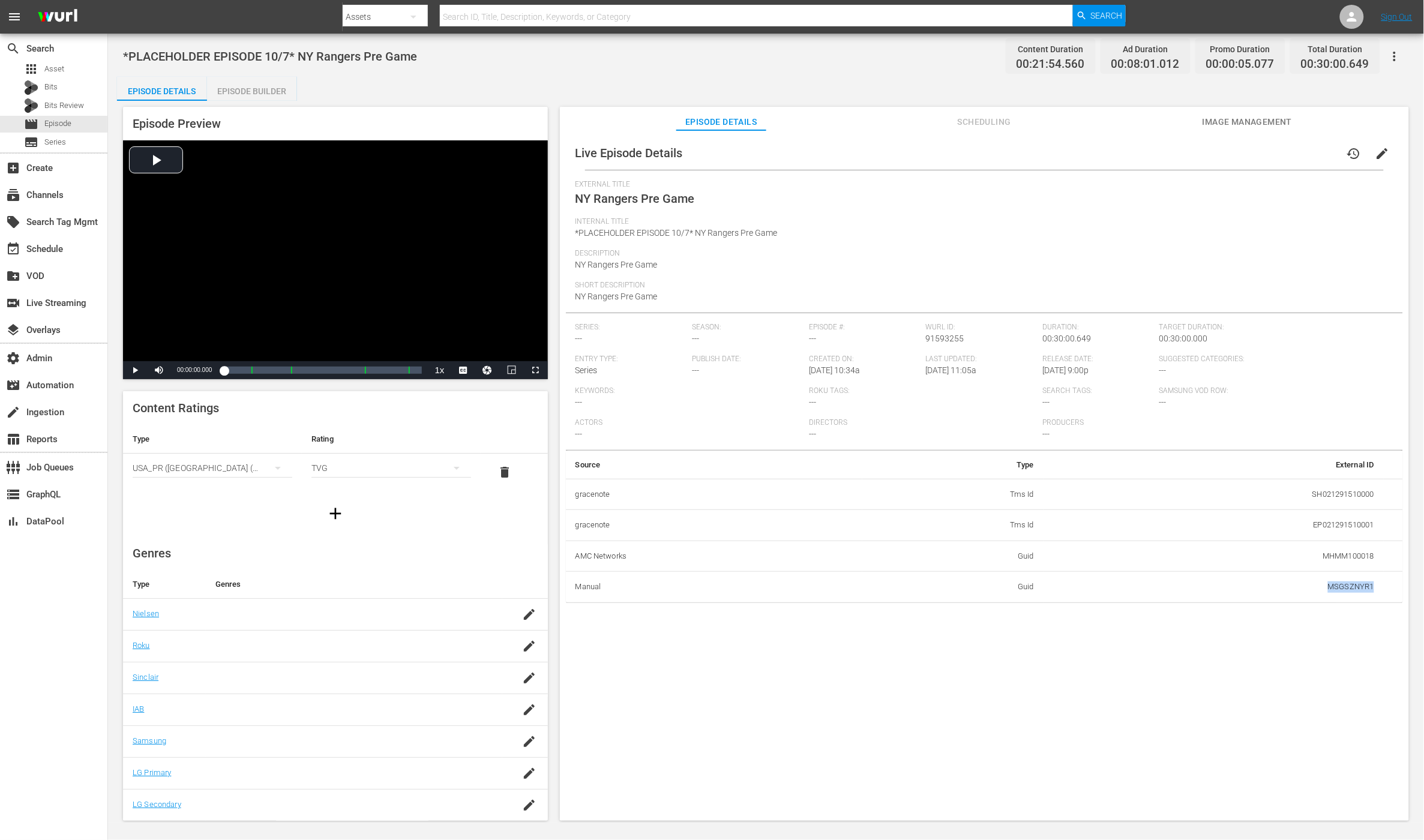
drag, startPoint x: 1378, startPoint y: 587, endPoint x: 1312, endPoint y: 585, distance: 66.0
click at [1299, 590] on tr "Manual Guid MSGSZNYR1" at bounding box center [984, 587] width 837 height 31
click at [978, 119] on span "Scheduling" at bounding box center [984, 122] width 90 height 15
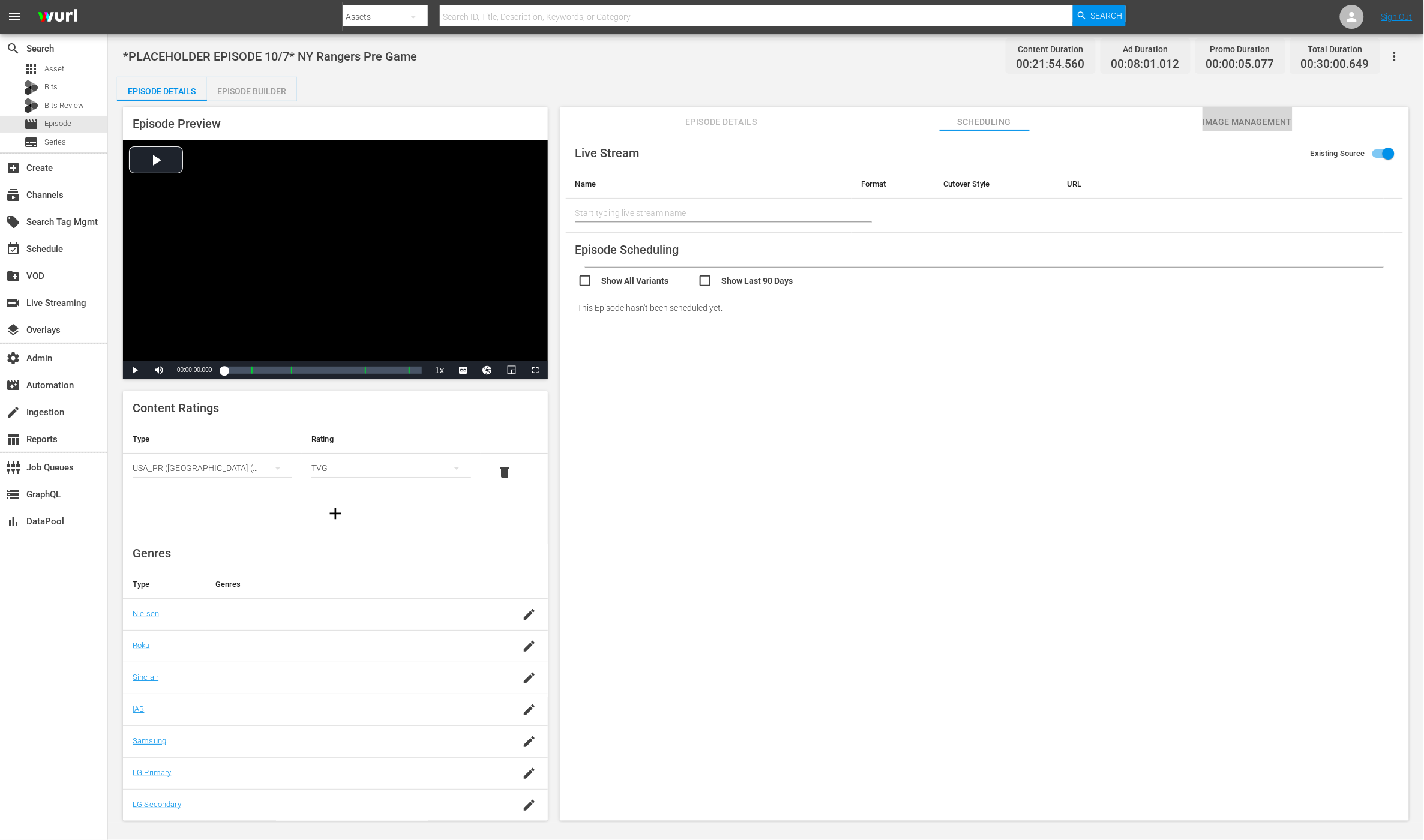
click at [1222, 128] on span "Image Management" at bounding box center [1248, 122] width 90 height 15
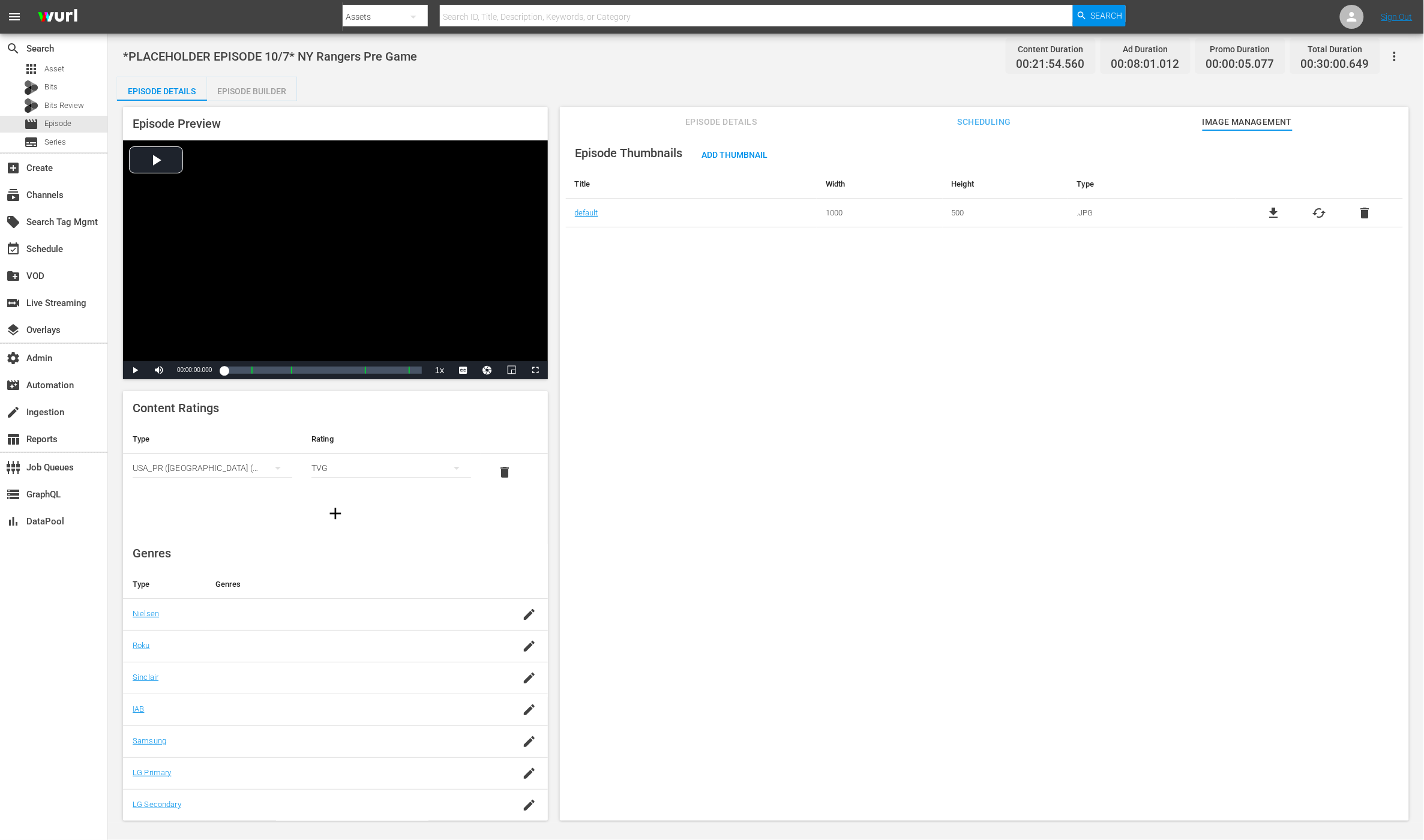
click at [710, 118] on span "Episode Details" at bounding box center [721, 122] width 90 height 15
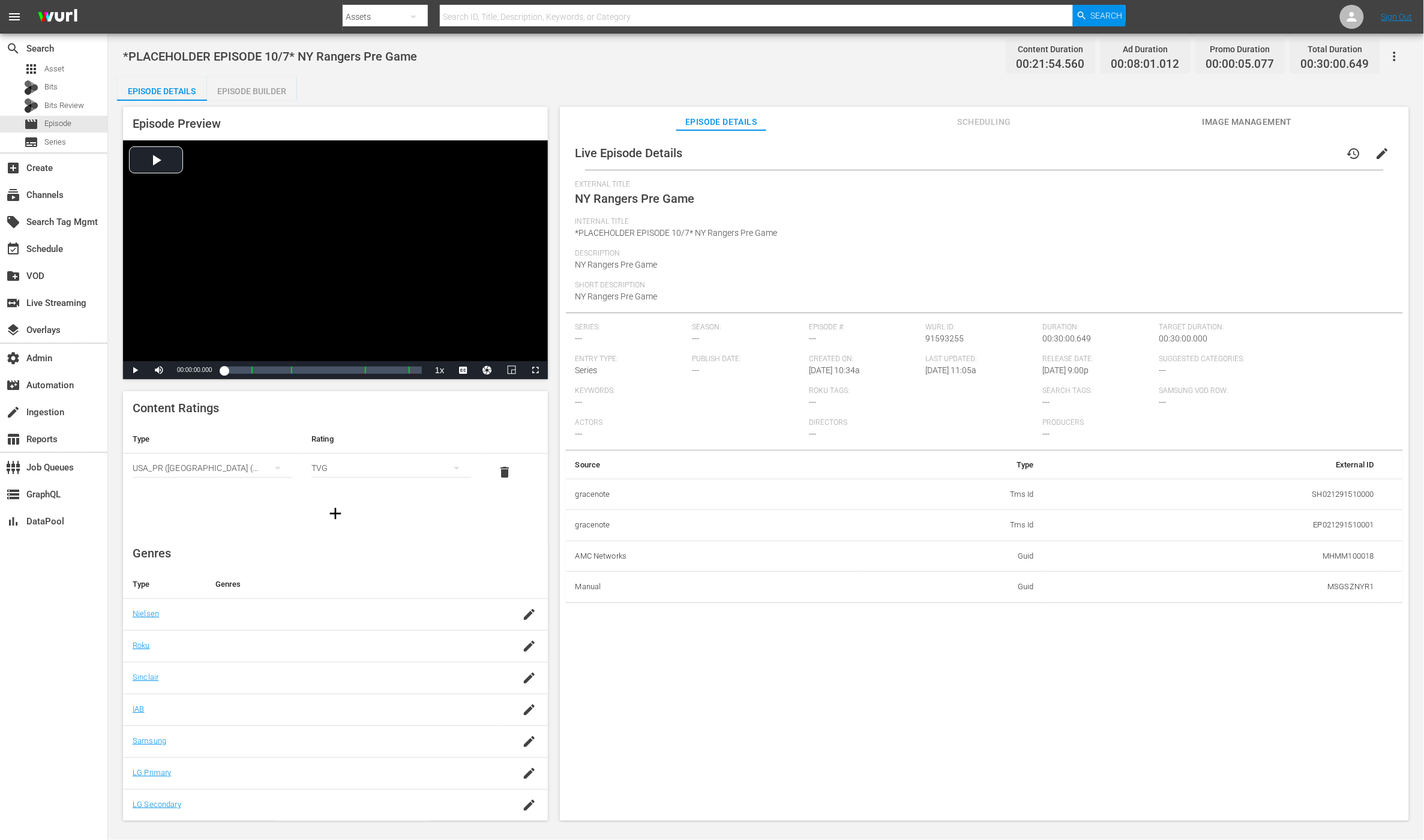
click at [948, 337] on span "91593255" at bounding box center [945, 338] width 38 height 10
copy span "91593255"
click at [1330, 587] on td "MSGSZNYR1" at bounding box center [1213, 587] width 340 height 31
click at [1330, 588] on td "MSGSZNYR1" at bounding box center [1213, 587] width 340 height 31
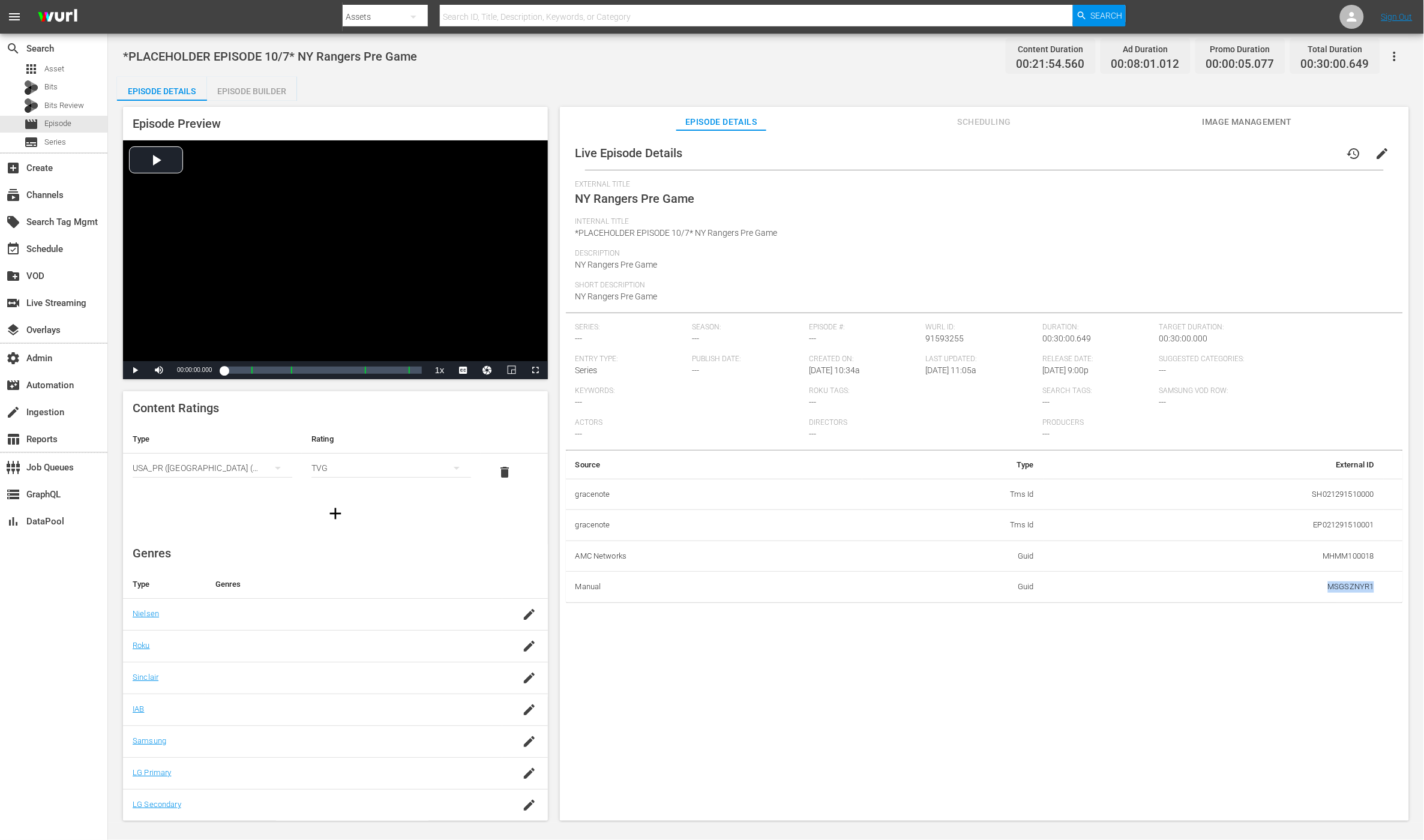
click at [1330, 587] on td "MSGSZNYR1" at bounding box center [1213, 587] width 340 height 31
drag, startPoint x: 1378, startPoint y: 492, endPoint x: 1304, endPoint y: 492, distance: 74.0
click at [1304, 492] on tr "Manual Guid MSGSZNYR1" at bounding box center [984, 494] width 837 height 31
drag, startPoint x: 630, startPoint y: 75, endPoint x: 553, endPoint y: 64, distance: 77.8
click at [627, 75] on div "*ROKU PLACEHOLDER EPISODE 10/7* NY Rangers Pre Game Content Duration 00:21:54.5…" at bounding box center [766, 428] width 1316 height 789
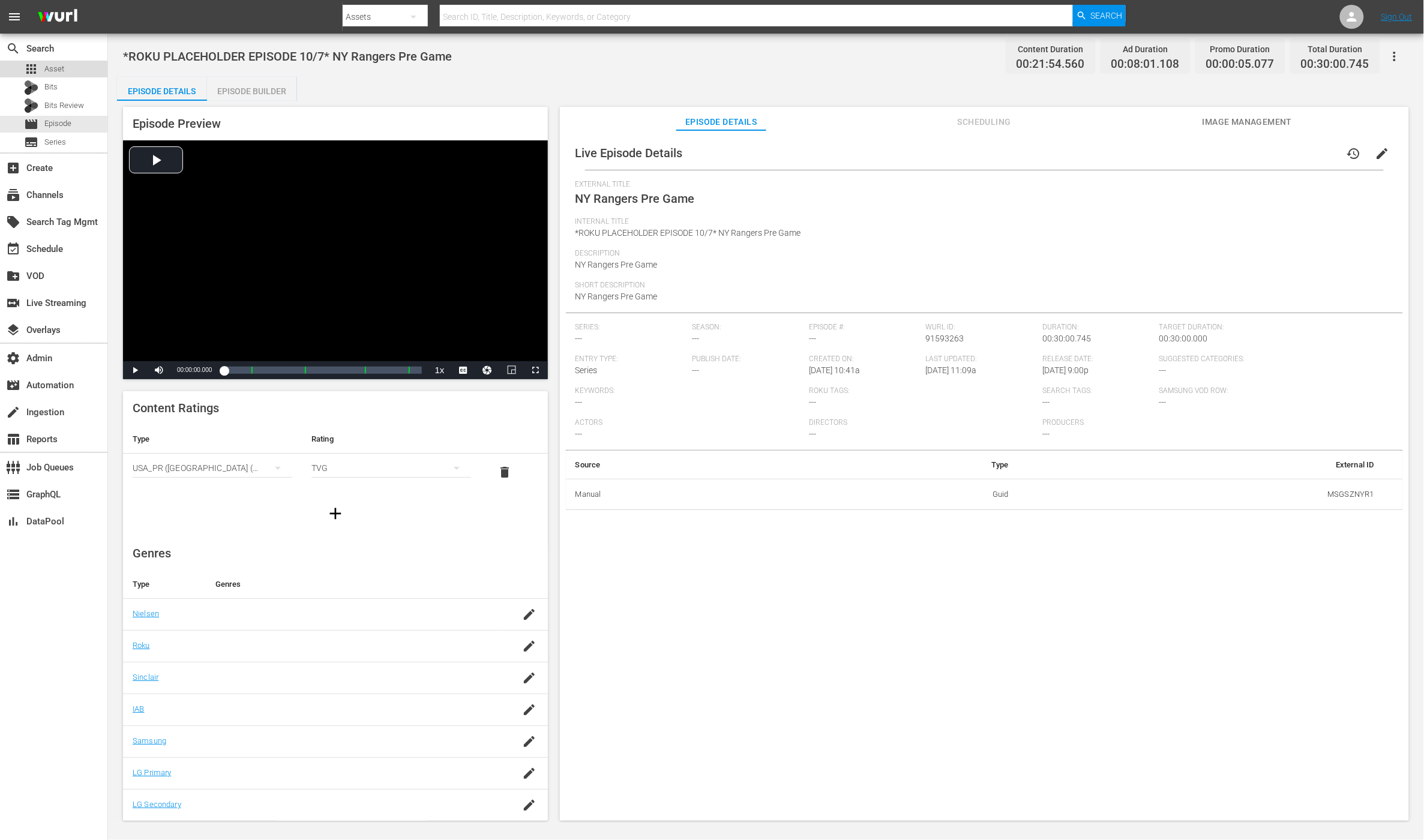
click at [78, 65] on div "apps Asset" at bounding box center [53, 69] width 107 height 17
click at [937, 334] on span "91593269" at bounding box center [945, 338] width 38 height 10
copy span "91593269"
click at [940, 335] on span "91593270" at bounding box center [945, 338] width 38 height 10
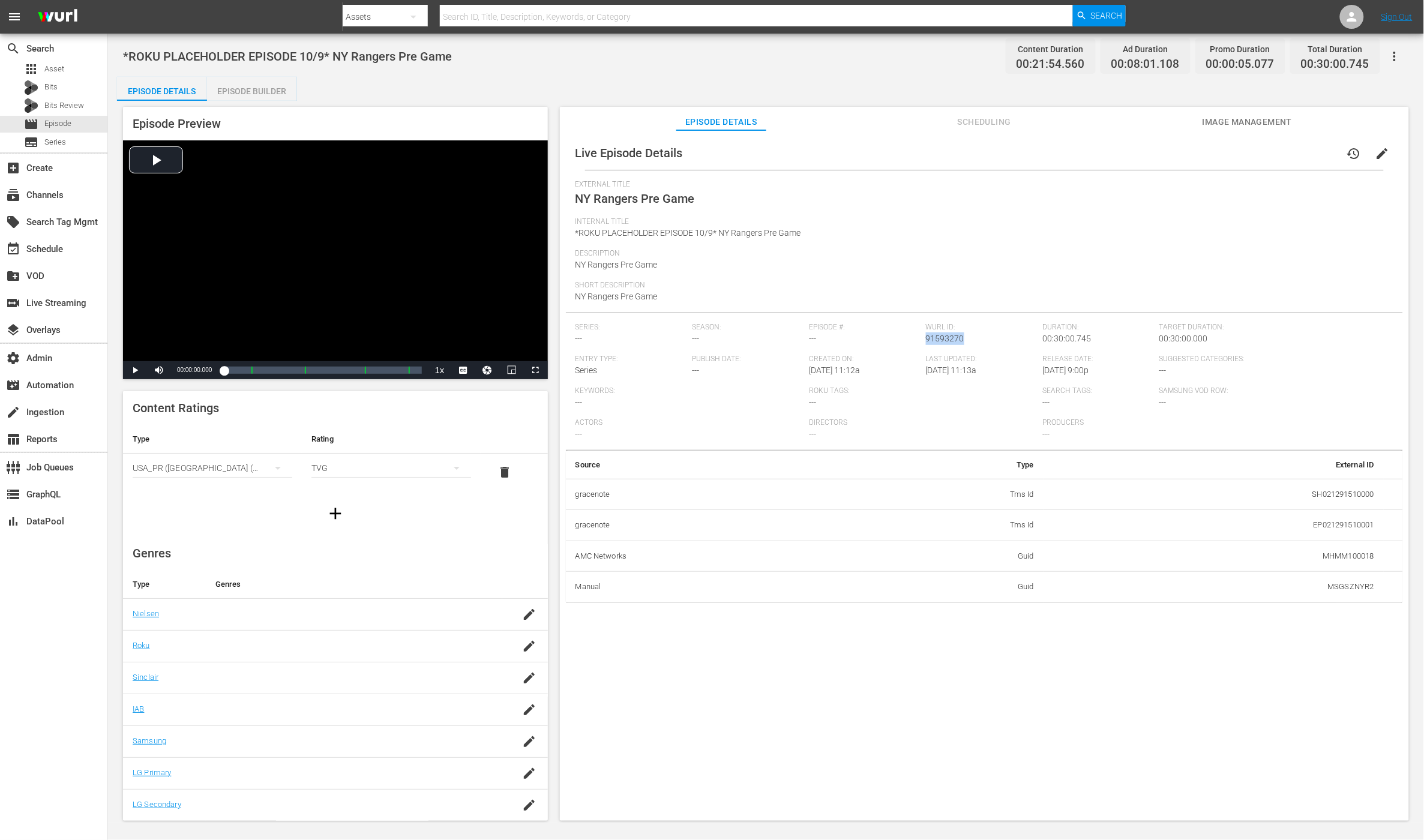
click at [941, 335] on span "91593270" at bounding box center [945, 338] width 38 height 10
copy span "91593270"
